Goal: Information Seeking & Learning: Understand process/instructions

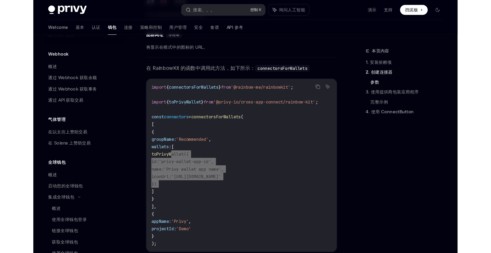
scroll to position [249, 0]
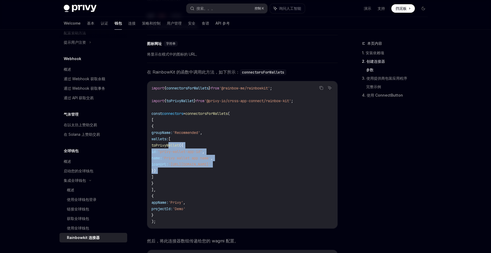
click at [232, 147] on code "import { connectorsForWallets } from '@rainbow-me/rainbowkit' ; import { toPriv…" at bounding box center [241, 154] width 181 height 139
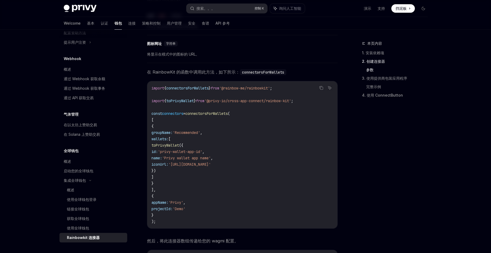
click at [202, 153] on span "'privy-wallet-app-id'" at bounding box center [180, 151] width 44 height 5
drag, startPoint x: 209, startPoint y: 153, endPoint x: 241, endPoint y: 156, distance: 32.1
click at [241, 156] on code "import { connectorsForWallets } from '@rainbow-me/rainbowkit' ; import { toPriv…" at bounding box center [241, 154] width 181 height 139
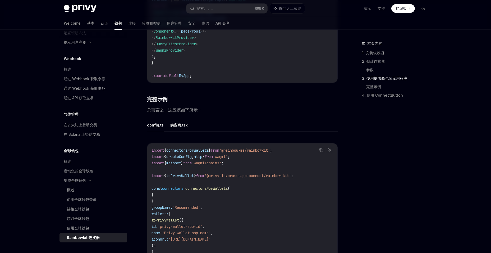
scroll to position [922, 0]
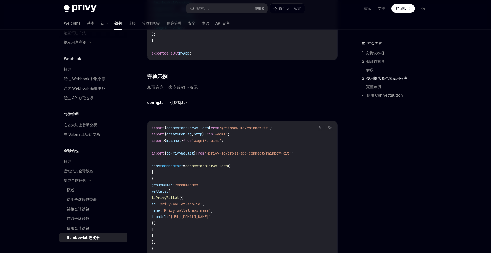
click at [181, 102] on font "供应商.tsx" at bounding box center [179, 102] width 18 height 6
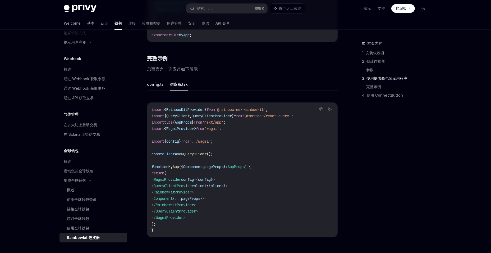
scroll to position [948, 0]
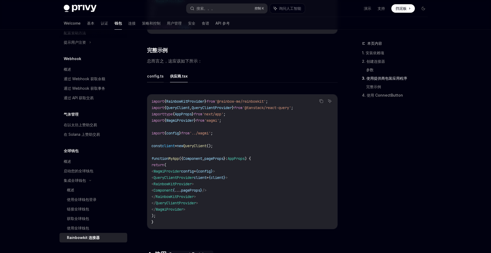
click at [159, 77] on font "config.ts" at bounding box center [155, 76] width 17 height 6
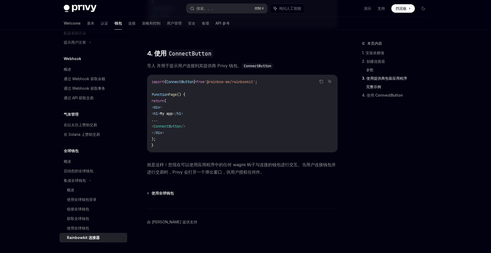
scroll to position [1239, 0]
click at [231, 83] on code "import { ConnectButton } from '@rainbow-me/rainbowkit' ; function Page () { ret…" at bounding box center [241, 112] width 181 height 70
drag, startPoint x: 231, startPoint y: 83, endPoint x: 246, endPoint y: 82, distance: 15.1
click at [246, 82] on span "'@rainbow-me/rainbowkit'" at bounding box center [229, 80] width 51 height 5
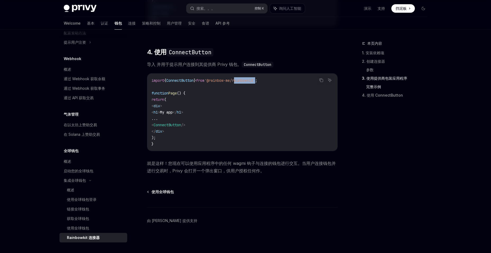
click at [246, 82] on span "'@rainbow-me/rainbowkit'" at bounding box center [229, 80] width 51 height 5
drag, startPoint x: 246, startPoint y: 82, endPoint x: 242, endPoint y: 108, distance: 26.2
click at [242, 108] on code "import { ConnectButton } from '@rainbow-me/rainbowkit' ; function Page () { ret…" at bounding box center [241, 112] width 181 height 70
click at [261, 65] on code "ConnectButton" at bounding box center [257, 65] width 32 height 6
drag, startPoint x: 304, startPoint y: 125, endPoint x: 249, endPoint y: 151, distance: 61.3
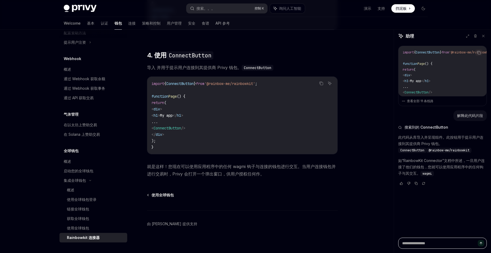
scroll to position [1028, 0]
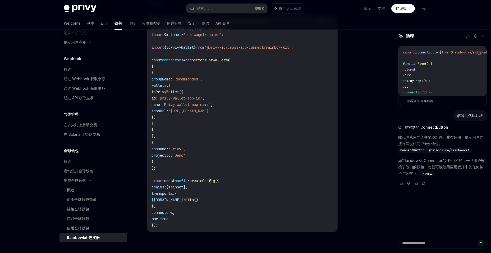
drag, startPoint x: 181, startPoint y: 109, endPoint x: 255, endPoint y: 115, distance: 74.7
click at [255, 115] on code "import { connectorsForWallets } from '@rainbow-me/rainbowkit' ; import { create…" at bounding box center [241, 123] width 181 height 209
drag, startPoint x: 255, startPoint y: 115, endPoint x: 242, endPoint y: 147, distance: 34.8
click at [242, 147] on code "import { connectorsForWallets } from '@rainbow-me/rainbowkit' ; import { create…" at bounding box center [241, 123] width 181 height 209
click at [183, 151] on span "'Privy'" at bounding box center [175, 148] width 15 height 5
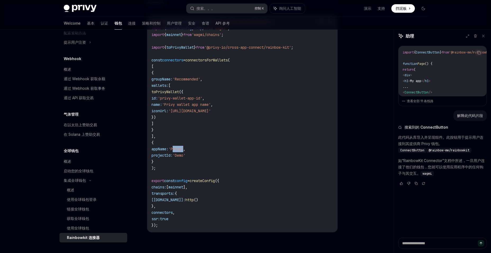
click at [183, 151] on span "'Privy'" at bounding box center [175, 148] width 15 height 5
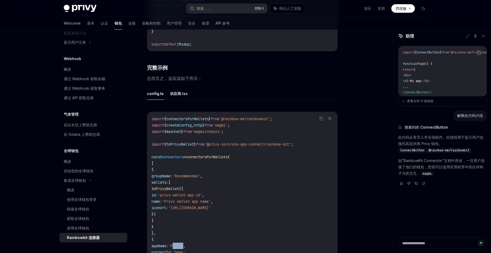
scroll to position [922, 0]
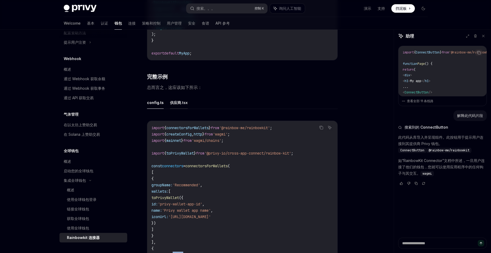
click at [184, 104] on font "供应商.tsx" at bounding box center [179, 102] width 18 height 6
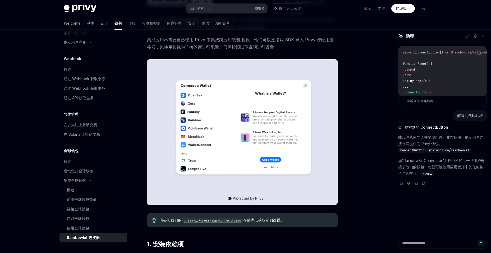
scroll to position [53, 0]
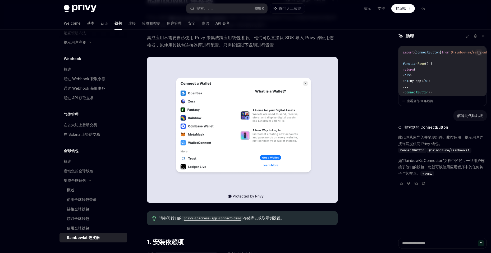
click at [267, 187] on img at bounding box center [242, 129] width 190 height 145
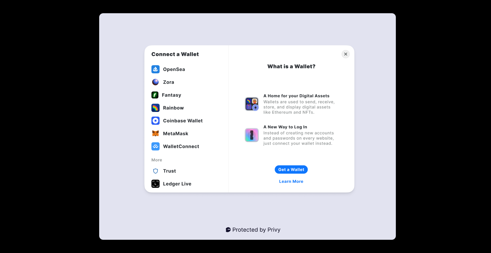
click at [267, 187] on img at bounding box center [247, 126] width 296 height 226
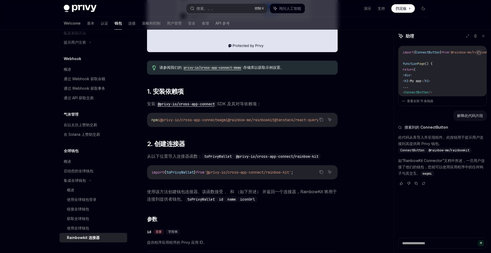
scroll to position [211, 0]
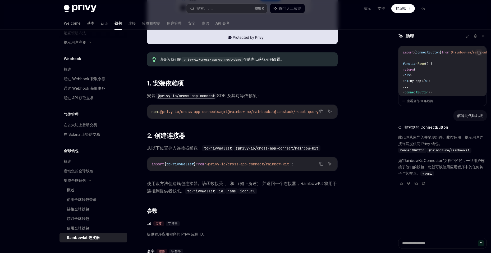
drag, startPoint x: 352, startPoint y: 154, endPoint x: 235, endPoint y: 146, distance: 117.3
click at [235, 146] on span "从以下位置导入连接器函数： toPrivyWallet @privy-io/cross-app-connect/rainbow-kit" at bounding box center [242, 147] width 190 height 7
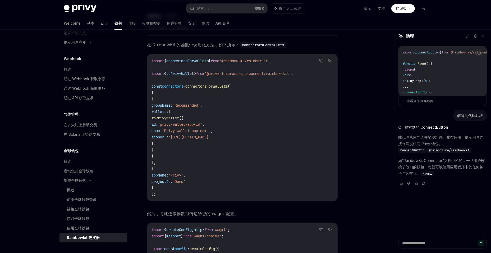
scroll to position [476, 0]
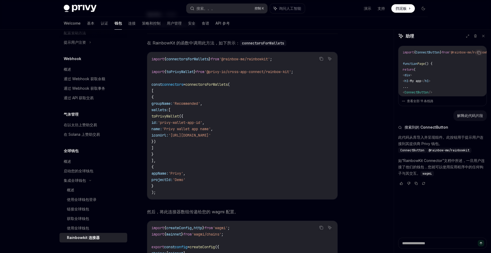
click at [219, 89] on code "import { connectorsForWallets } from '@rainbow-me/rainbowkit' ; import { toPriv…" at bounding box center [241, 125] width 181 height 139
click at [220, 87] on span "connectorsForWallets" at bounding box center [206, 84] width 42 height 5
copy span "connectorsForWallets"
click at [220, 87] on span "connectorsForWallets" at bounding box center [206, 84] width 42 height 5
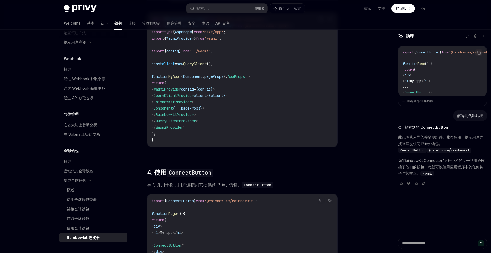
scroll to position [1136, 0]
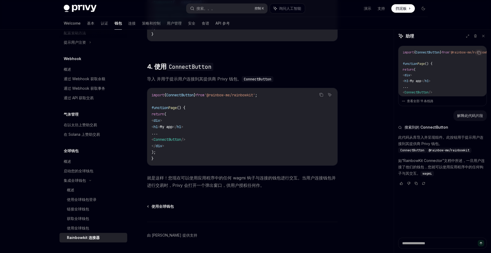
click at [183, 82] on span "导入 并用于提示用户连接到其提供商 Privy 钱包。 ConnectButton" at bounding box center [242, 78] width 190 height 7
drag, startPoint x: 183, startPoint y: 88, endPoint x: 240, endPoint y: 94, distance: 57.6
click at [240, 94] on div "import { ConnectButton } from '@rainbow-me/rainbowkit' ; function Page () { ret…" at bounding box center [242, 126] width 190 height 77
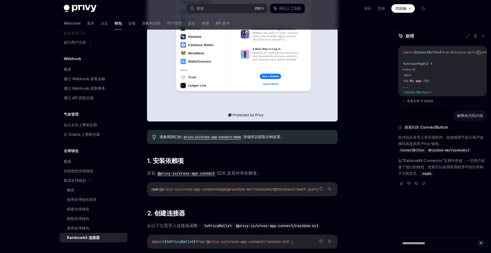
scroll to position [132, 0]
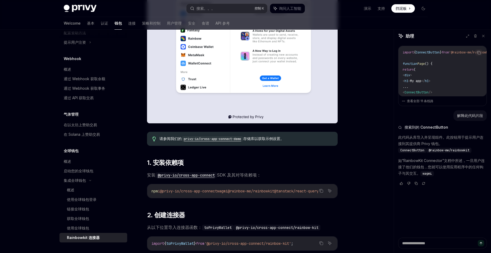
click at [206, 139] on code "privy-io/cross-app-connect-demo" at bounding box center [212, 138] width 62 height 5
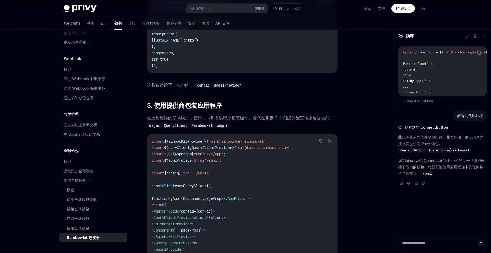
scroll to position [713, 0]
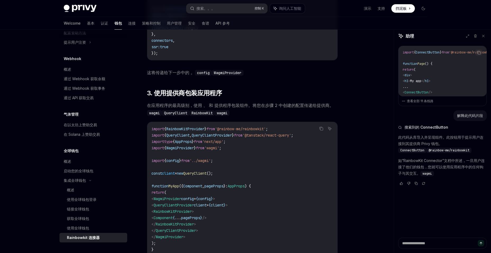
click at [96, 234] on div "Rainbowkit 连接器" at bounding box center [83, 237] width 33 height 6
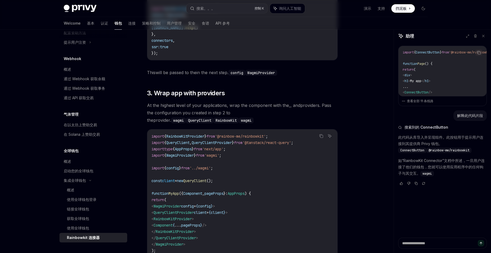
scroll to position [2, 0]
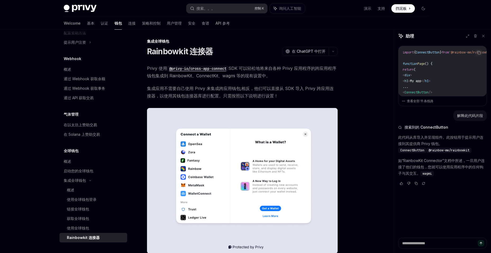
type textarea "*"
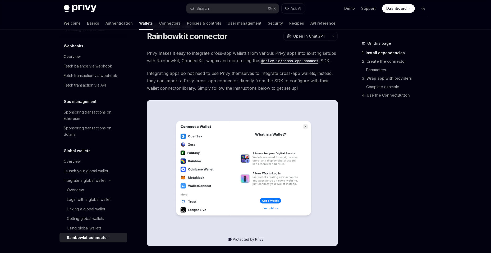
scroll to position [26, 0]
